Goal: Task Accomplishment & Management: Manage account settings

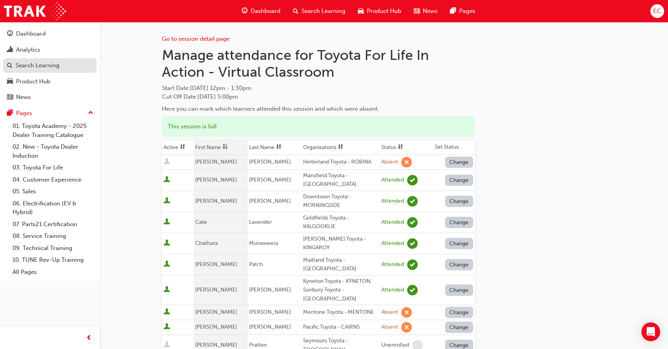
click at [66, 70] on div "Search Learning" at bounding box center [50, 66] width 86 height 10
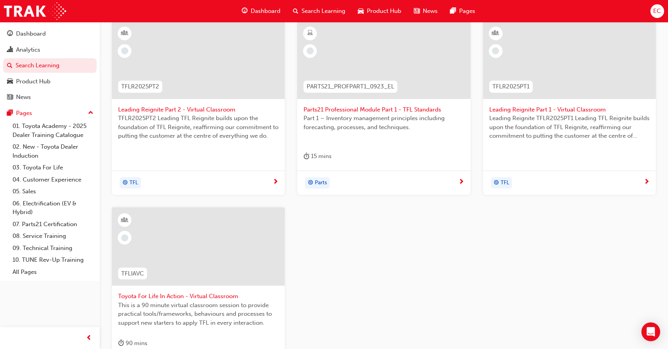
scroll to position [182, 0]
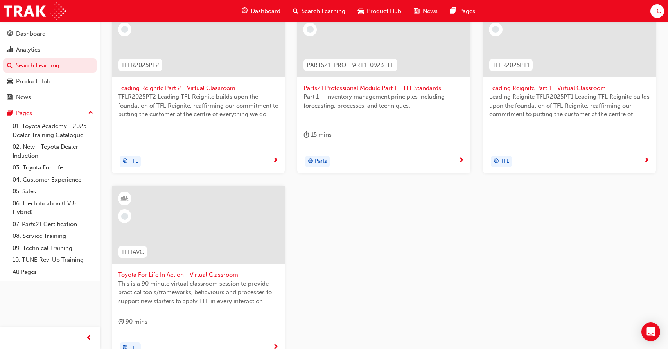
click at [173, 278] on span "Toyota For Life In Action - Virtual Classroom" at bounding box center [198, 274] width 160 height 9
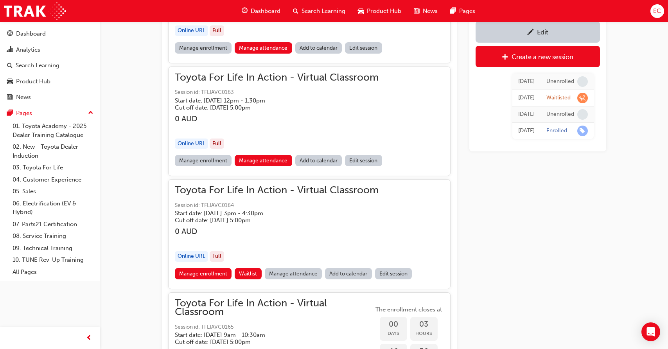
scroll to position [680, 0]
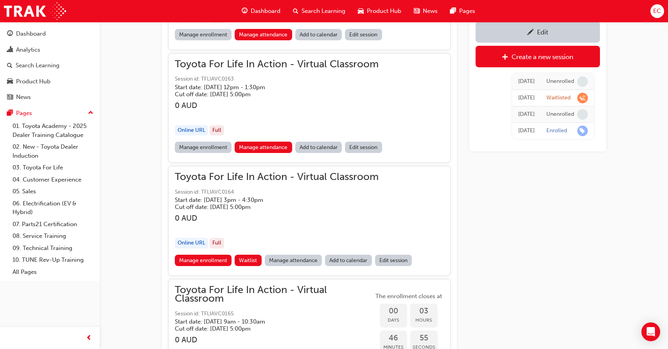
click at [302, 259] on link "Manage attendance" at bounding box center [294, 260] width 58 height 11
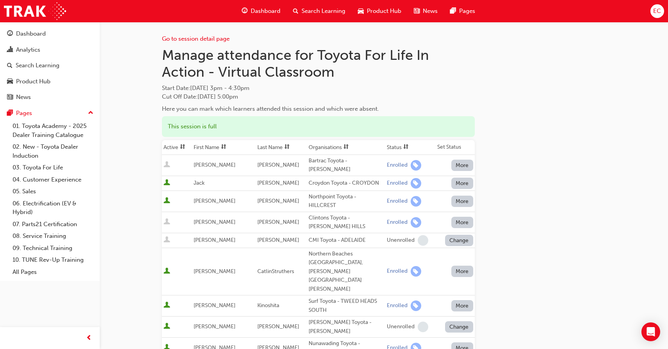
click at [216, 148] on th "First Name" at bounding box center [224, 147] width 64 height 15
